Goal: Information Seeking & Learning: Find specific fact

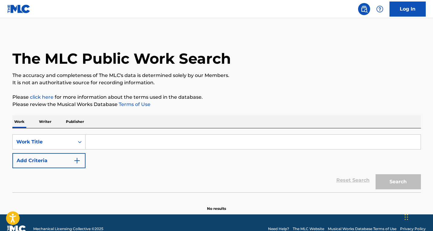
click at [119, 142] on input "Search Form" at bounding box center [252, 142] width 335 height 14
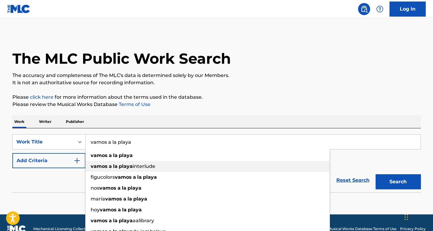
click at [115, 162] on div "vamos a la playa interlude" at bounding box center [207, 166] width 244 height 11
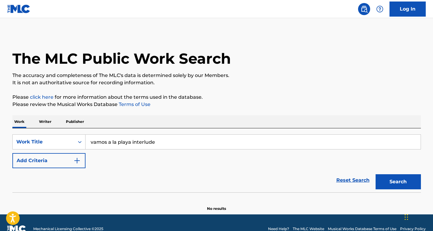
click at [140, 140] on input "vamos a la playa interlude" at bounding box center [252, 142] width 335 height 14
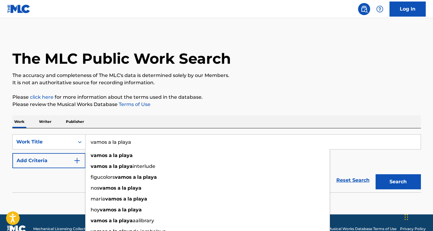
type input "vamos a la playa"
click at [405, 182] on button "Search" at bounding box center [397, 181] width 45 height 15
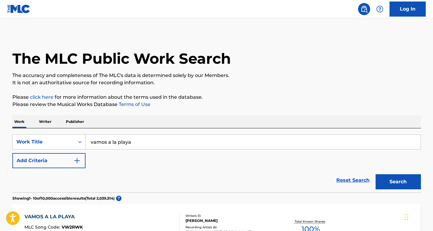
scroll to position [60, 0]
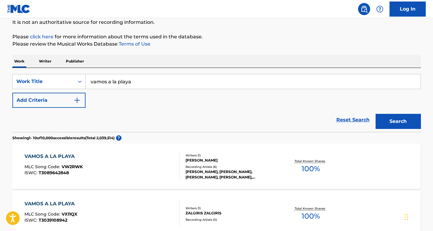
click at [46, 154] on div "VAMOS A LA PLAYA" at bounding box center [53, 156] width 58 height 7
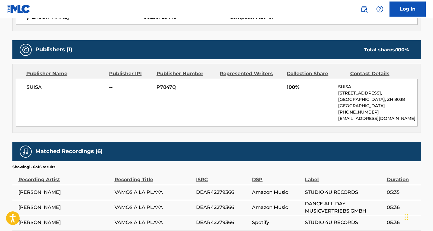
scroll to position [324, 0]
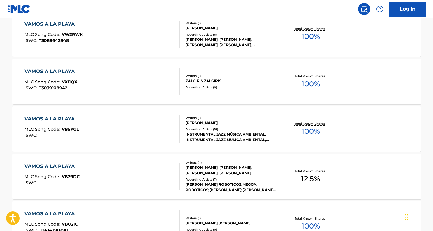
scroll to position [211, 0]
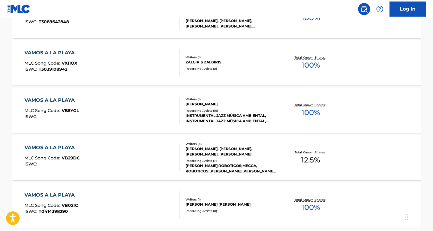
click at [104, 149] on div "VAMOS A LA PLAYA MLC Song Code : VB29DC ISWC :" at bounding box center [101, 157] width 155 height 27
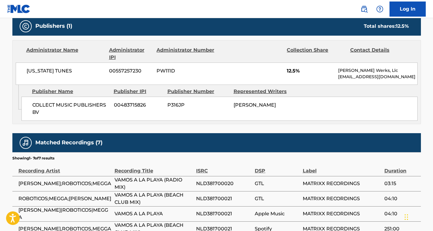
scroll to position [302, 0]
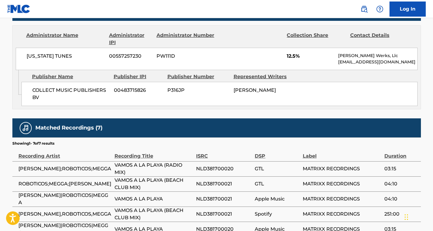
scroll to position [227, 0]
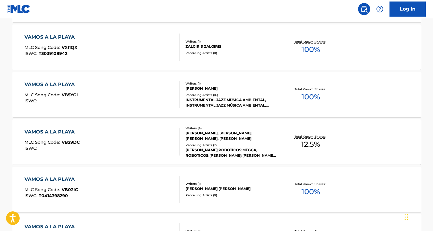
click at [121, 132] on div "VAMOS A LA PLAYA MLC Song Code : VB29DC ISWC :" at bounding box center [101, 141] width 155 height 27
